Goal: Transaction & Acquisition: Purchase product/service

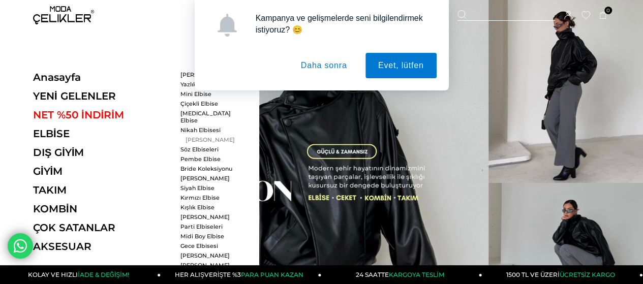
click at [206, 136] on link "[PERSON_NAME]" at bounding box center [209, 139] width 58 height 7
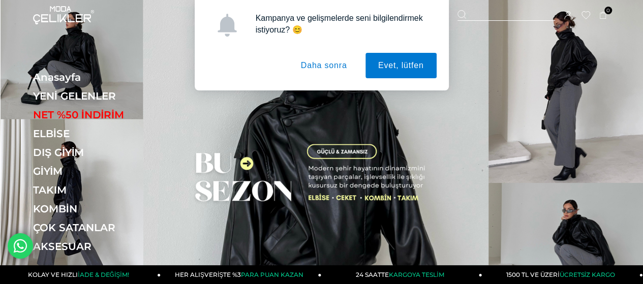
click at [339, 67] on button "Daha sonra" at bounding box center [324, 65] width 72 height 25
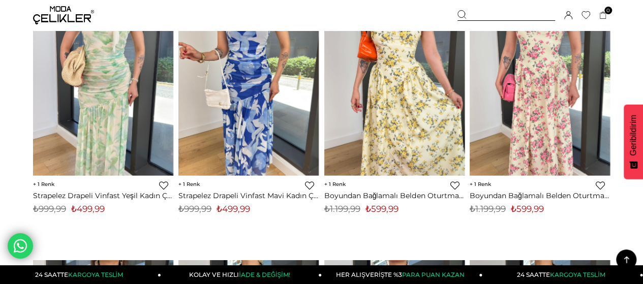
scroll to position [5029, 0]
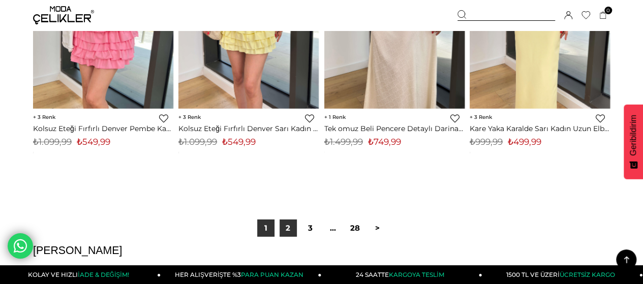
click at [287, 223] on link "2" at bounding box center [287, 227] width 17 height 17
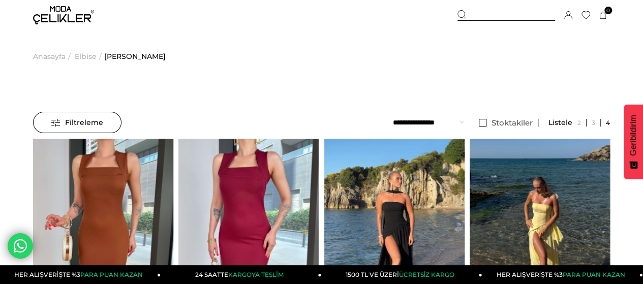
click at [84, 116] on span "Filtreleme" at bounding box center [77, 122] width 52 height 20
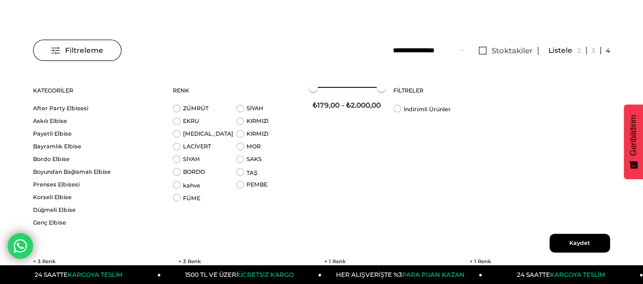
scroll to position [102, 0]
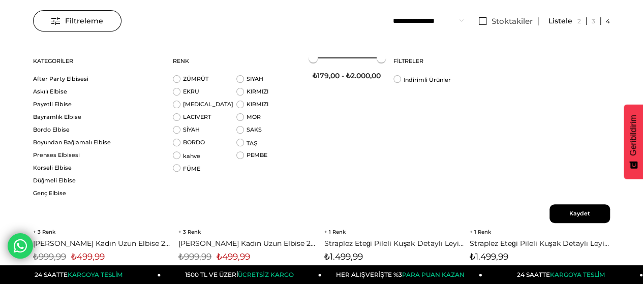
click at [483, 25] on li "Stoktakiler" at bounding box center [505, 21] width 65 height 22
click at [484, 22] on link "Stoktakiler" at bounding box center [505, 21] width 65 height 8
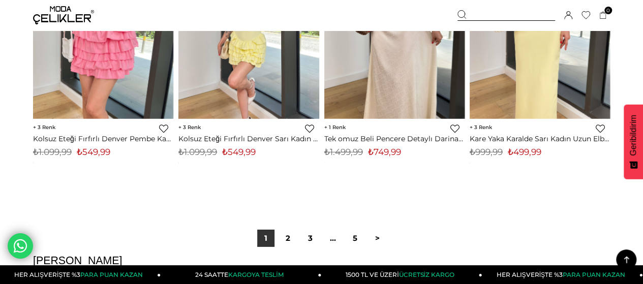
scroll to position [5435, 0]
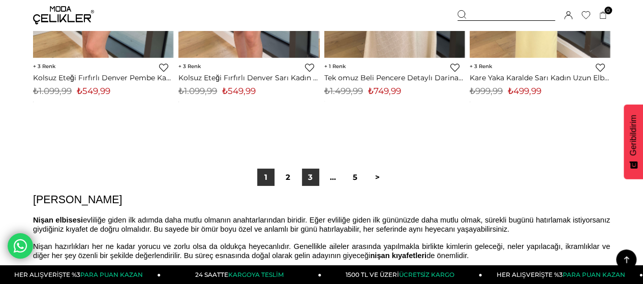
click at [310, 176] on link "3" at bounding box center [310, 177] width 17 height 17
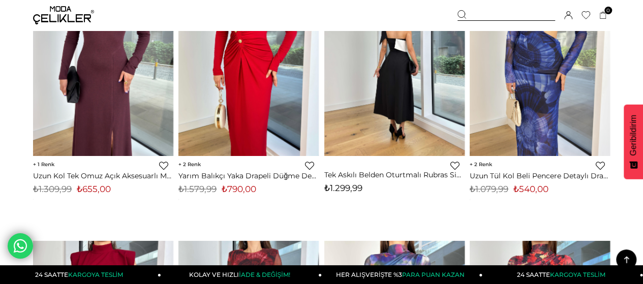
scroll to position [5131, 0]
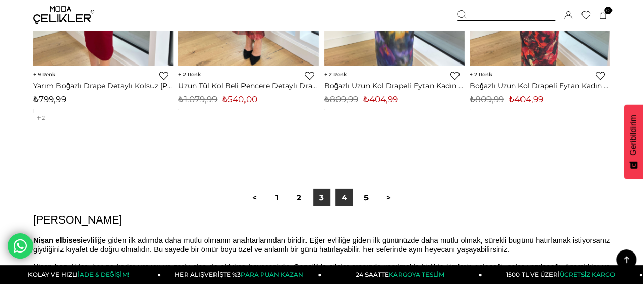
click at [340, 195] on link "4" at bounding box center [343, 197] width 17 height 17
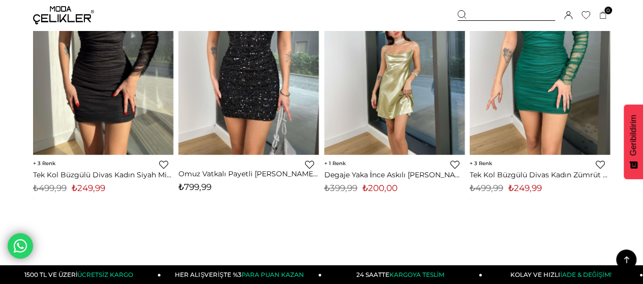
scroll to position [5588, 0]
